Goal: Obtain resource: Obtain resource

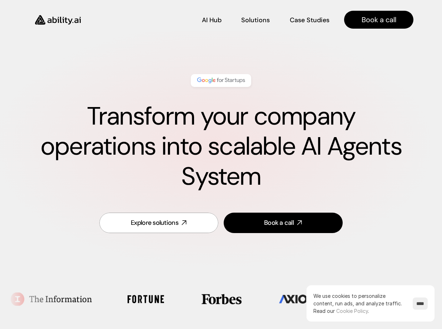
click at [416, 303] on input "****" at bounding box center [420, 303] width 15 height 12
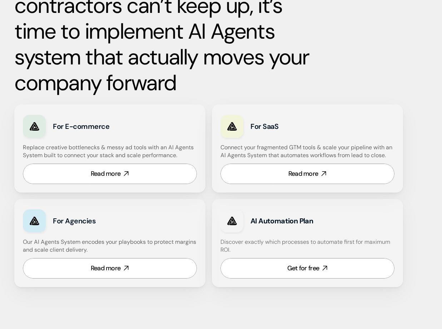
scroll to position [415, 0]
click at [266, 220] on strong "AI Automation Plan" at bounding box center [282, 220] width 63 height 9
click at [124, 242] on h4 "Our AI Agents System encodes your playbooks to protect margins and scale client…" at bounding box center [110, 245] width 174 height 16
click at [267, 272] on link "Get for free" at bounding box center [308, 267] width 174 height 20
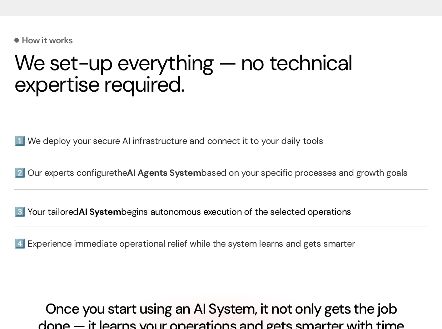
scroll to position [1605, 0]
click at [134, 150] on div "1️⃣ We deploy your secure AI infrastructure and connect it to your daily tools …" at bounding box center [221, 193] width 414 height 133
click at [141, 141] on h3 "1️⃣ We deploy your secure AI infrastructure and connect it to your daily tools" at bounding box center [221, 140] width 414 height 13
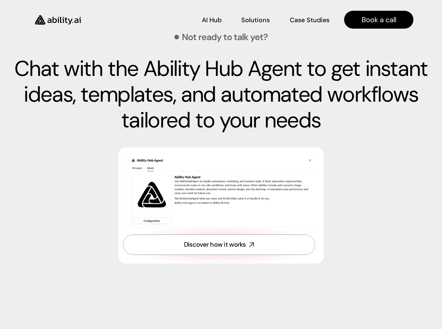
scroll to position [2735, 0]
click at [167, 243] on link "Discover how it works" at bounding box center [219, 244] width 192 height 20
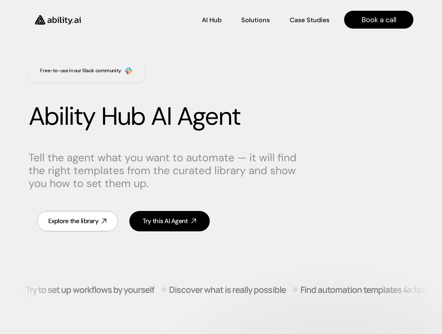
click at [114, 135] on div "Ability Hub AI Agent" at bounding box center [221, 116] width 385 height 44
drag, startPoint x: 95, startPoint y: 142, endPoint x: 92, endPoint y: 149, distance: 8.0
click at [94, 142] on div "Free-to-use in our Slack community Ability Hub AI Agent Tell the agent what you…" at bounding box center [221, 146] width 414 height 216
click at [98, 156] on p "Tell the agent what you want to automate — it will find the right templates fro…" at bounding box center [165, 170] width 272 height 39
click at [109, 168] on p "Tell the agent what you want to automate — it will find the right templates fro…" at bounding box center [165, 170] width 272 height 39
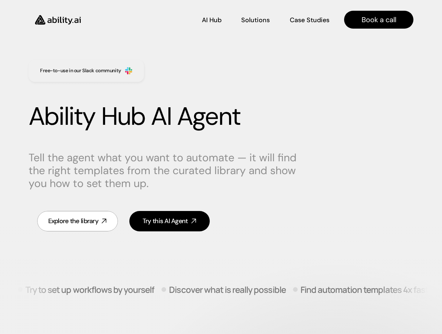
click at [120, 178] on p "Tell the agent what you want to automate — it will find the right templates fro…" at bounding box center [165, 170] width 272 height 39
click at [109, 171] on p "Tell the agent what you want to automate — it will find the right templates fro…" at bounding box center [165, 170] width 272 height 39
click at [81, 161] on p "Tell the agent what you want to automate — it will find the right templates fro…" at bounding box center [165, 170] width 272 height 39
click at [93, 164] on p "Tell the agent what you want to automate — it will find the right templates fro…" at bounding box center [165, 170] width 272 height 39
click at [99, 165] on p "Tell the agent what you want to automate — it will find the right templates fro…" at bounding box center [165, 170] width 272 height 39
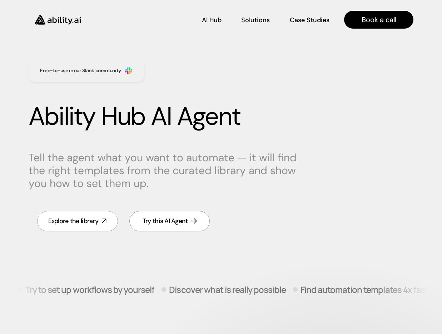
click at [164, 217] on div "Try this AI Agent" at bounding box center [165, 221] width 45 height 9
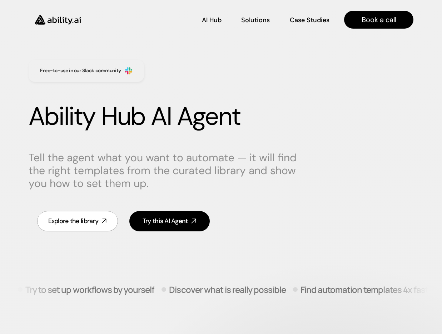
click at [326, 104] on h1 "Ability Hub AI Agent" at bounding box center [221, 117] width 385 height 30
drag, startPoint x: 290, startPoint y: 75, endPoint x: 283, endPoint y: 84, distance: 11.6
click at [289, 75] on div "Free-to-use in our Slack community Ability Hub AI Agent Tell the agent what you…" at bounding box center [221, 146] width 414 height 216
click at [221, 172] on p "Tell the agent what you want to automate — it will find the right templates fro…" at bounding box center [165, 170] width 272 height 39
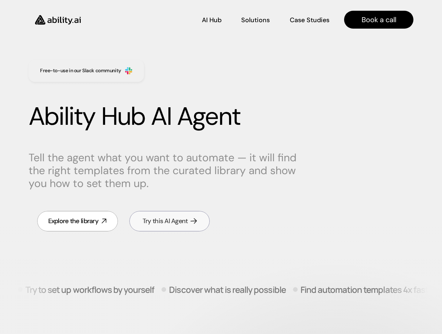
click at [190, 223] on link "Try this AI Agent" at bounding box center [169, 221] width 81 height 20
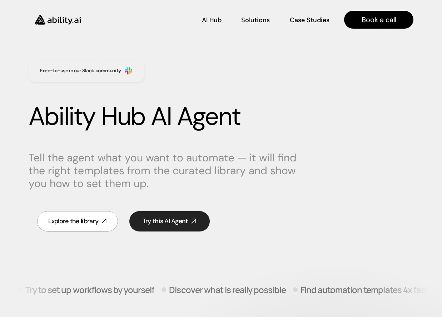
click at [210, 79] on div "Free-to-use in our Slack community" at bounding box center [124, 71] width 190 height 36
click at [103, 217] on link "Explore the library" at bounding box center [77, 221] width 81 height 20
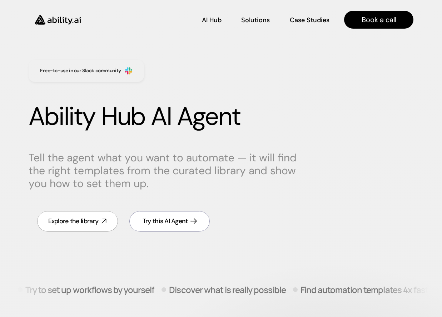
click at [149, 219] on div "Try this AI Agent" at bounding box center [165, 221] width 45 height 9
